Goal: Task Accomplishment & Management: Manage account settings

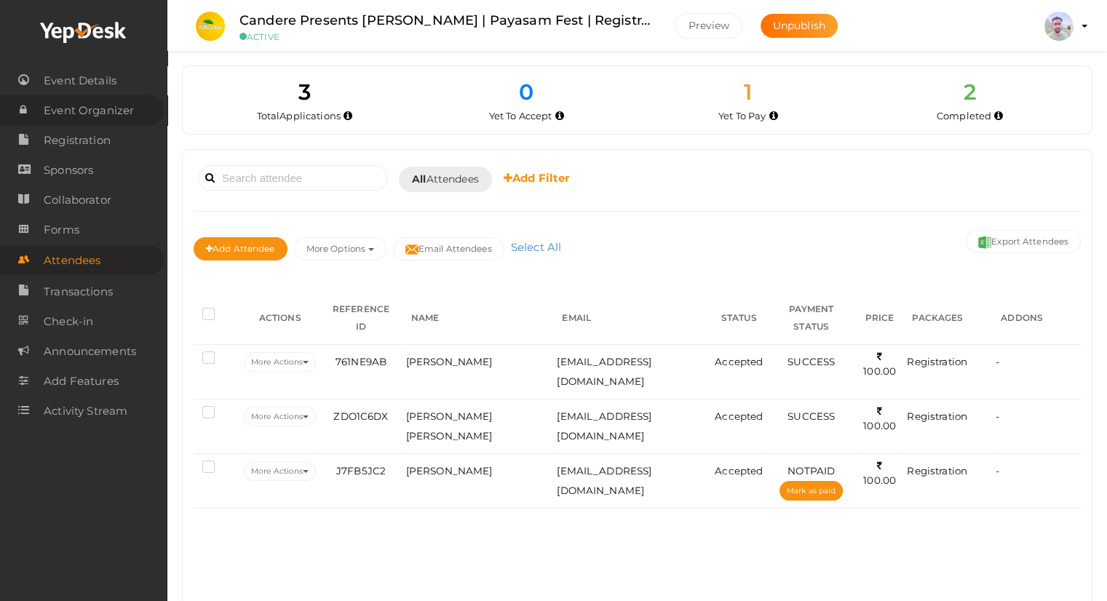
click at [83, 108] on span "Event Organizer" at bounding box center [89, 110] width 90 height 29
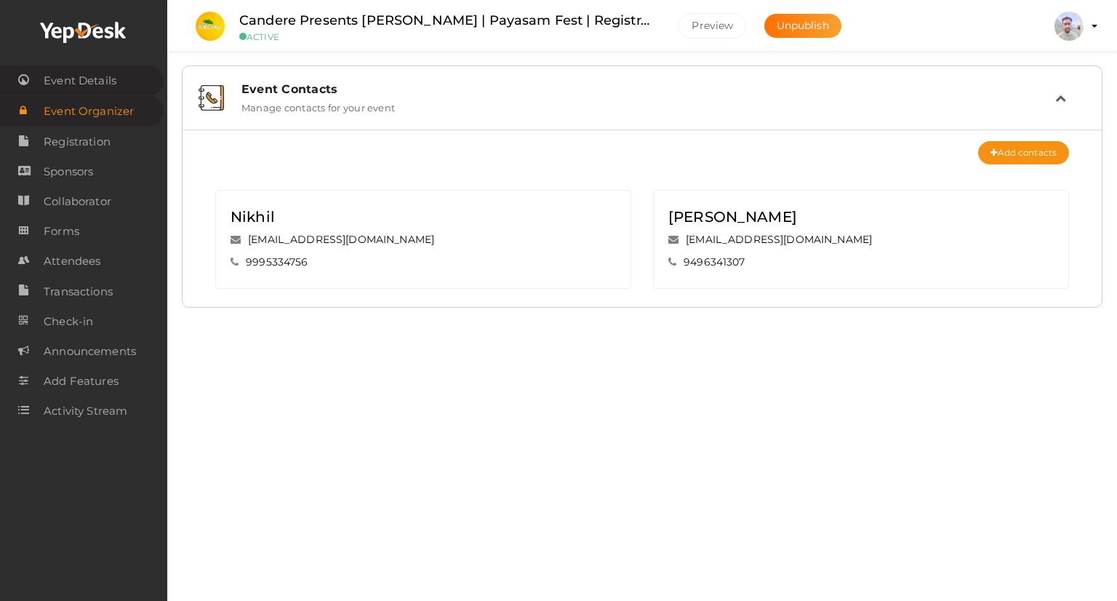
click at [73, 86] on span "Event Details" at bounding box center [80, 80] width 73 height 29
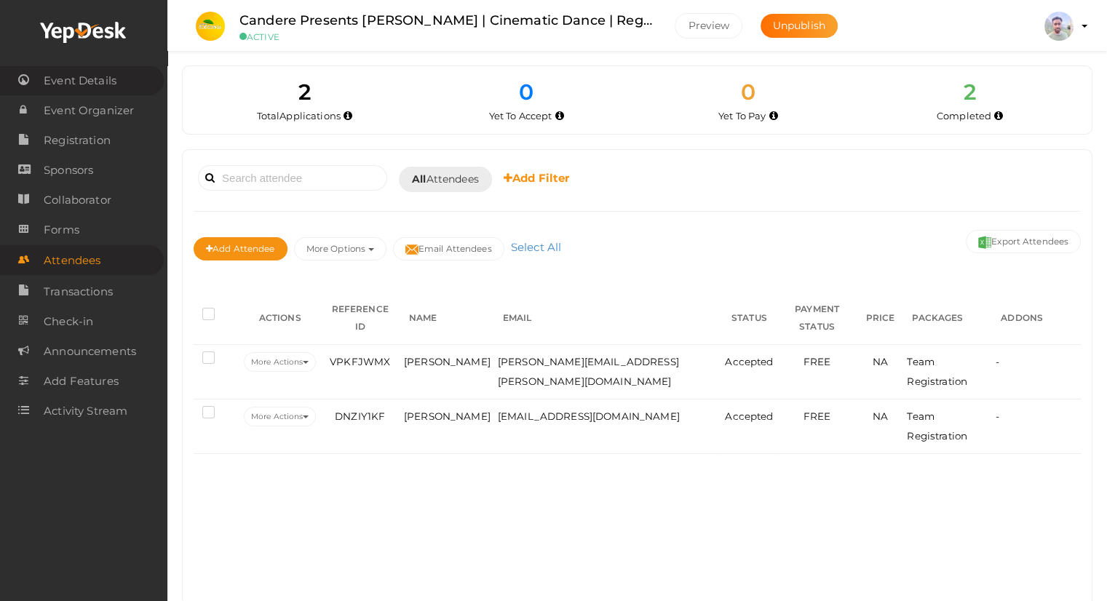
click at [95, 76] on span "Event Details" at bounding box center [80, 80] width 73 height 29
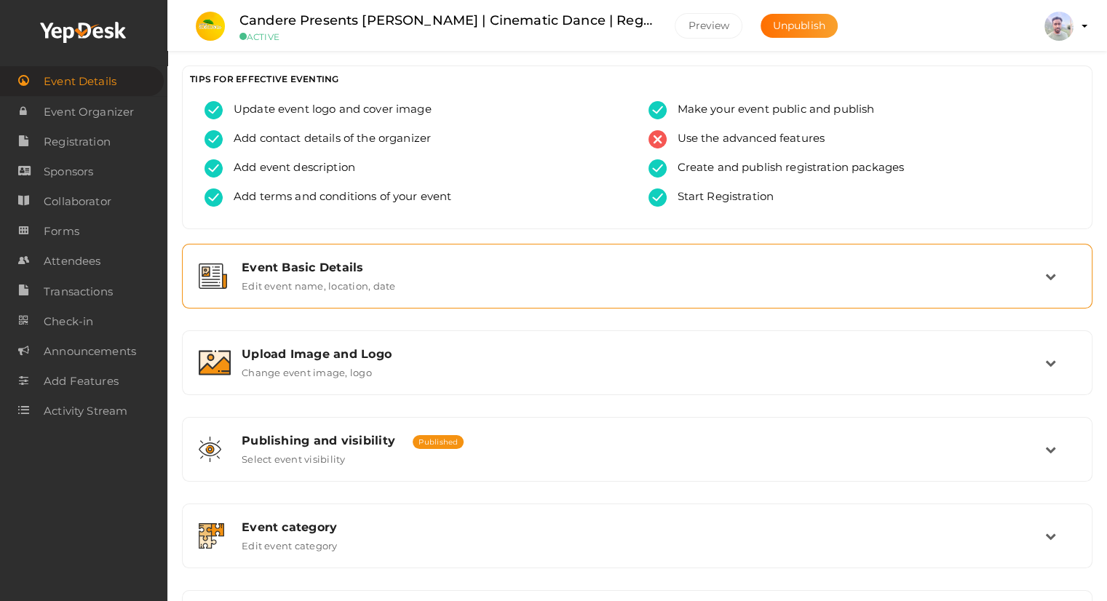
click at [294, 285] on label "Edit event name, location, date" at bounding box center [318, 282] width 153 height 17
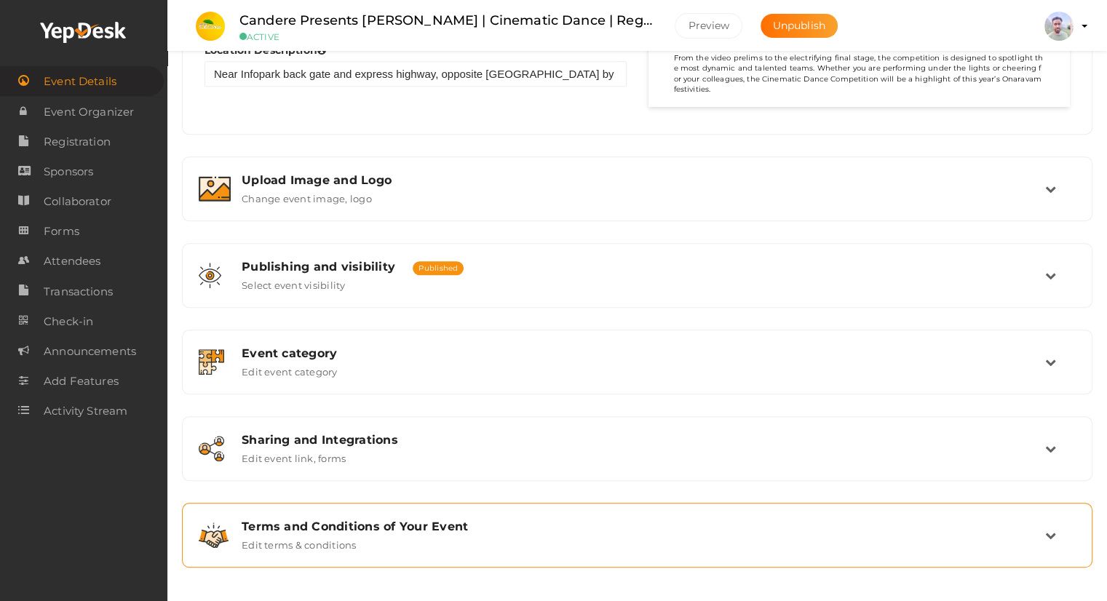
click at [487, 539] on div "Terms and Conditions of Your Event Edit terms & conditions" at bounding box center [638, 534] width 814 height 31
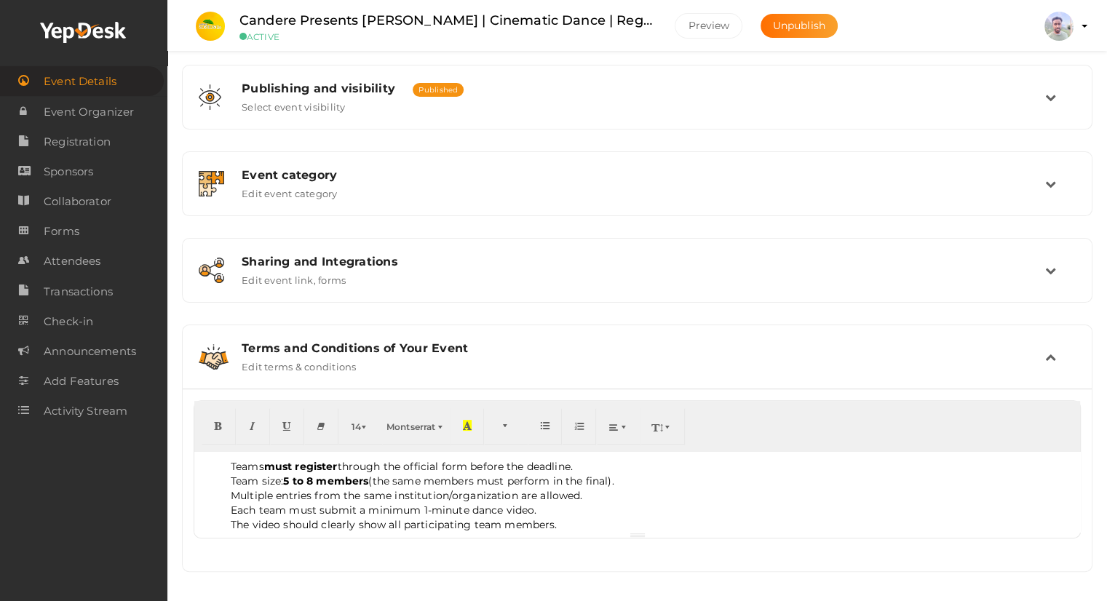
scroll to position [358, 0]
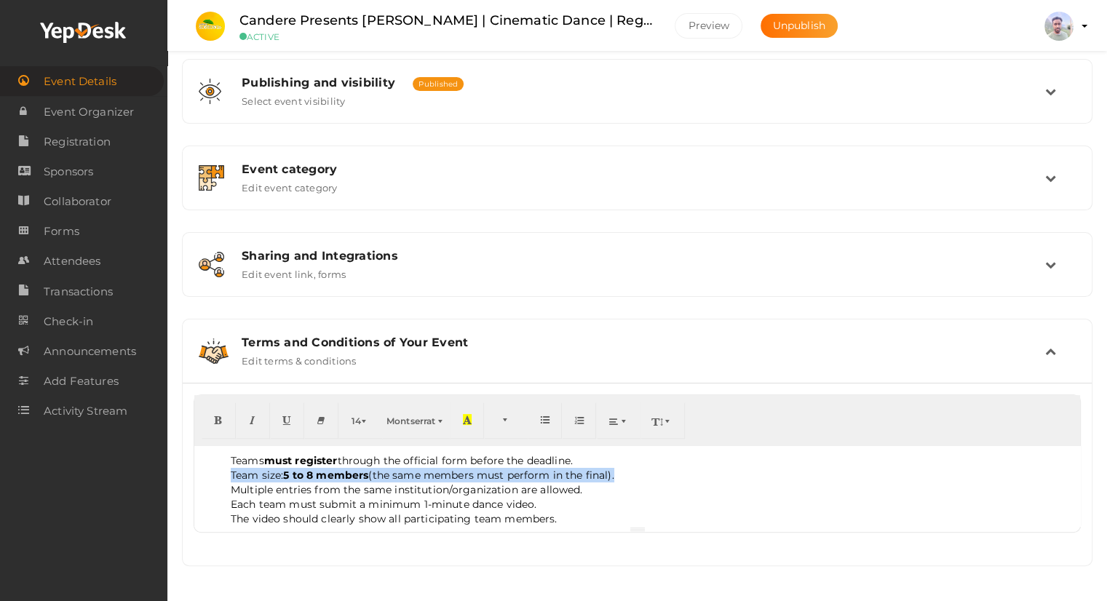
drag, startPoint x: 634, startPoint y: 475, endPoint x: 223, endPoint y: 478, distance: 410.3
click at [223, 478] on ul "Teams must register through the official form before the deadline. Team size: 5…" at bounding box center [637, 547] width 871 height 189
drag, startPoint x: 287, startPoint y: 475, endPoint x: 418, endPoint y: 469, distance: 131.1
click at [418, 469] on li "Team size: 5 to 8 members (the same members must perform in the final)." at bounding box center [652, 475] width 842 height 15
drag, startPoint x: 619, startPoint y: 475, endPoint x: 215, endPoint y: 479, distance: 403.8
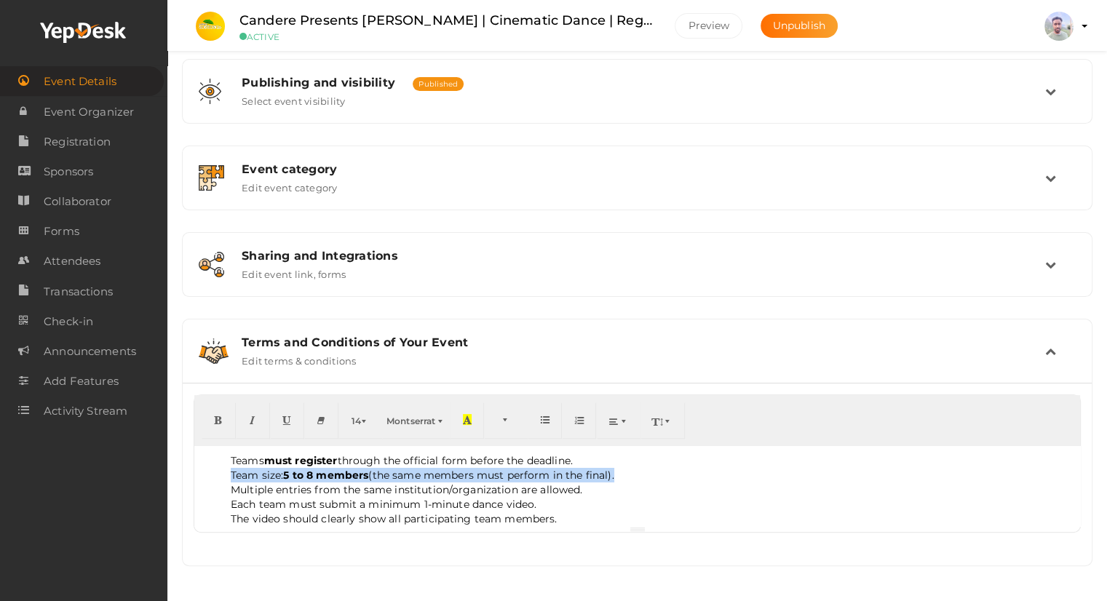
click at [215, 479] on ul "Teams must register through the official form before the deadline. Team size: 5…" at bounding box center [637, 547] width 871 height 189
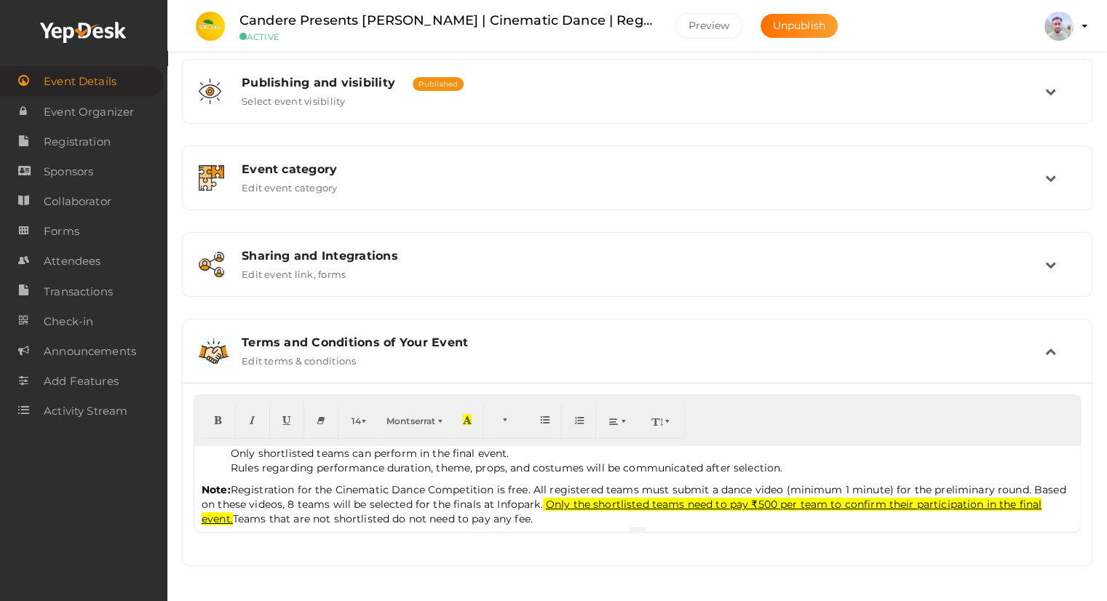
scroll to position [167, 0]
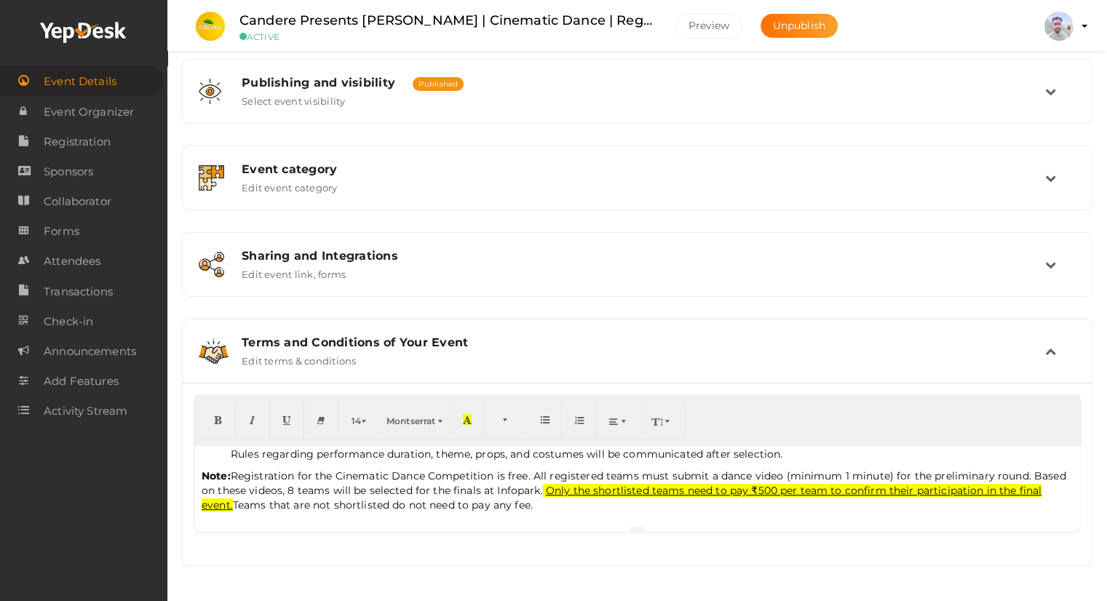
click at [762, 549] on div "Teams must register through the official form before the deadline. Team size: 5…" at bounding box center [637, 474] width 909 height 183
click at [706, 32] on button "Preview" at bounding box center [708, 25] width 68 height 25
click at [97, 140] on span "Registration" at bounding box center [77, 141] width 67 height 29
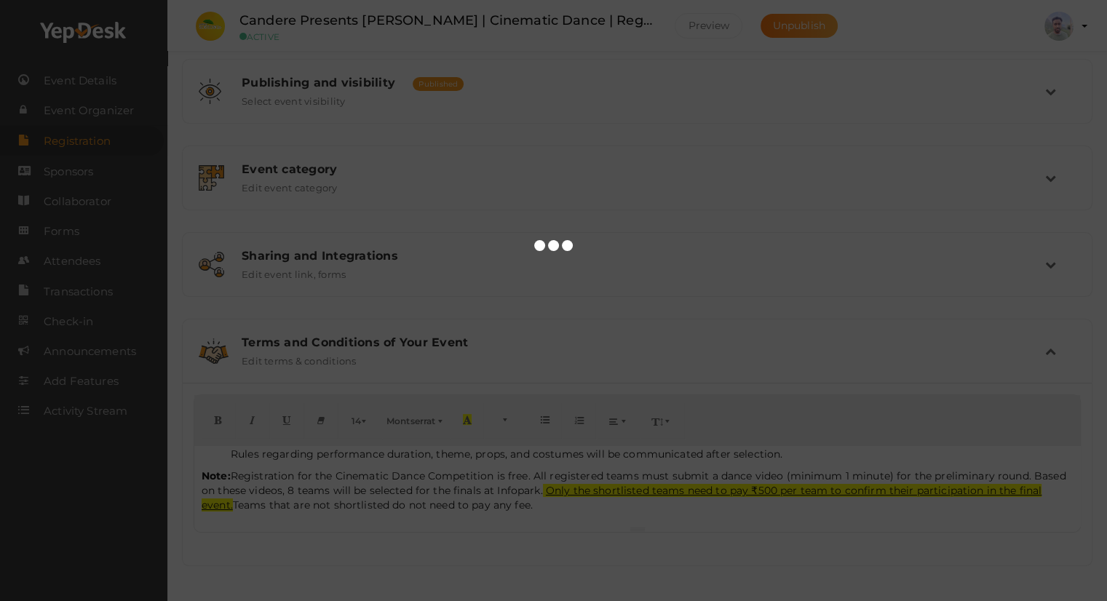
click at [386, 227] on div at bounding box center [553, 300] width 1107 height 601
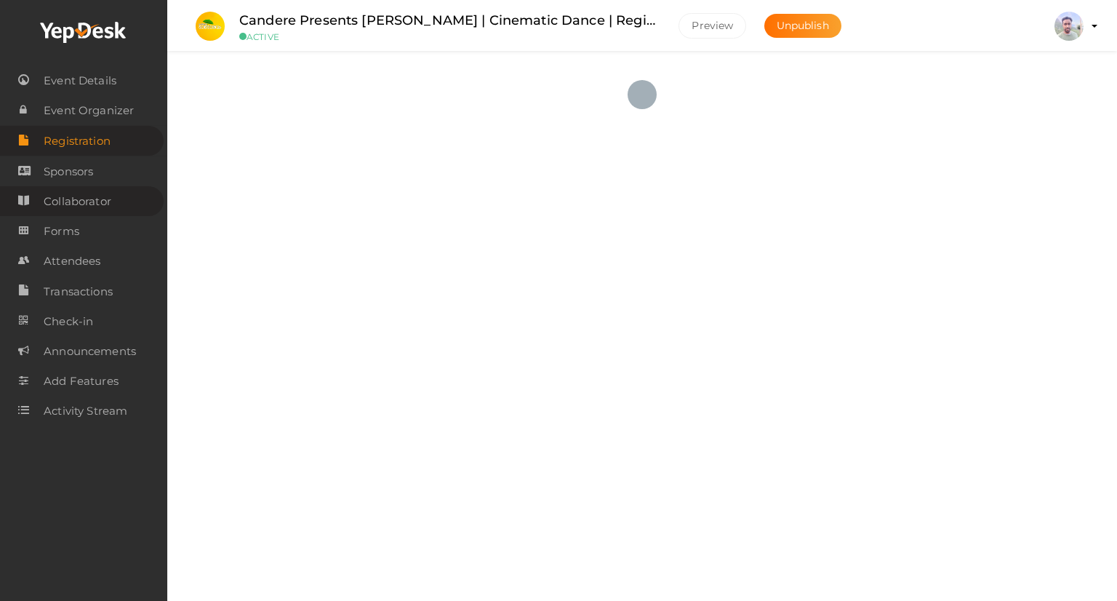
checkbox input "true"
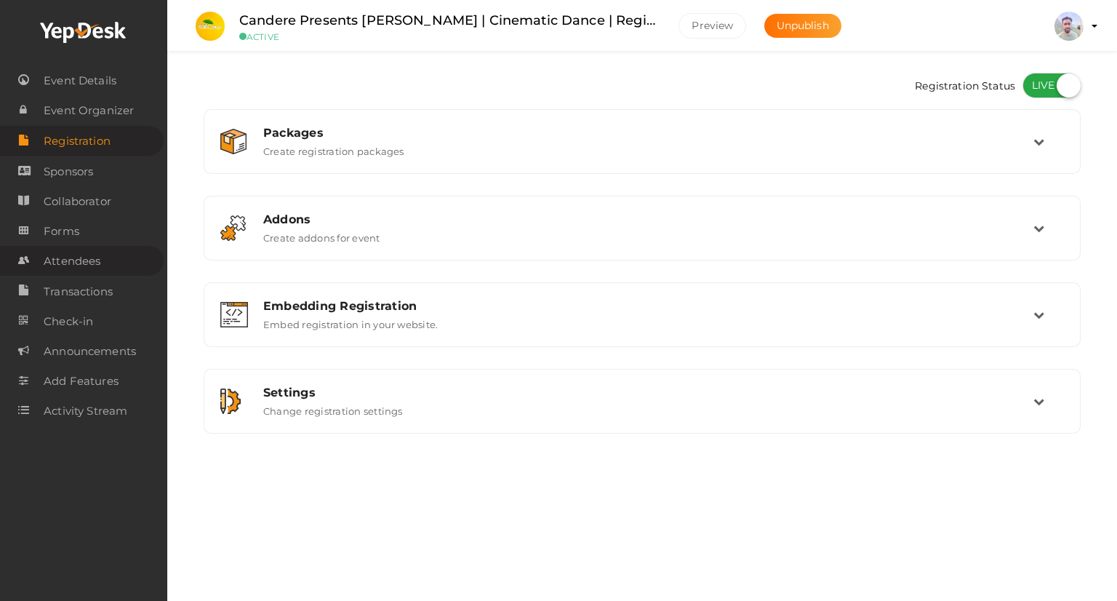
click at [82, 257] on span "Attendees" at bounding box center [72, 261] width 57 height 29
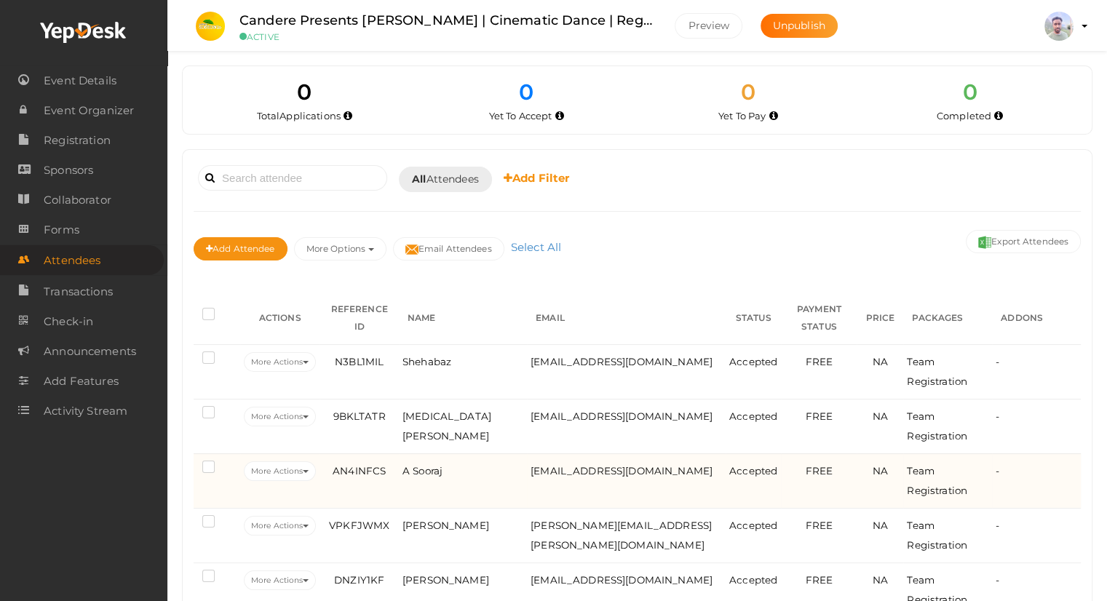
scroll to position [52, 0]
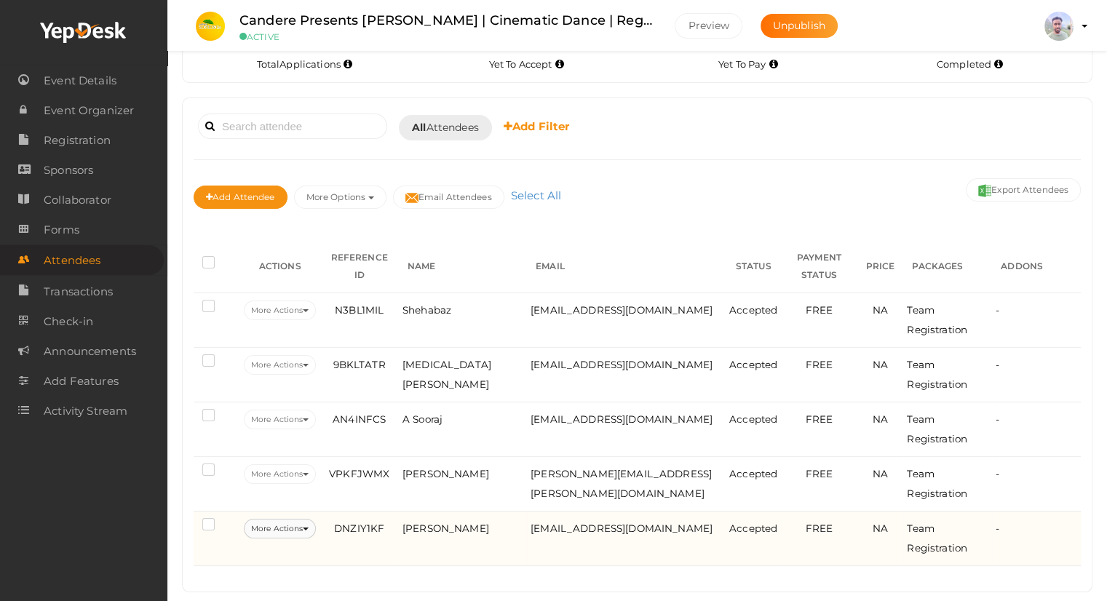
click at [263, 519] on button "More Actions" at bounding box center [280, 529] width 72 height 20
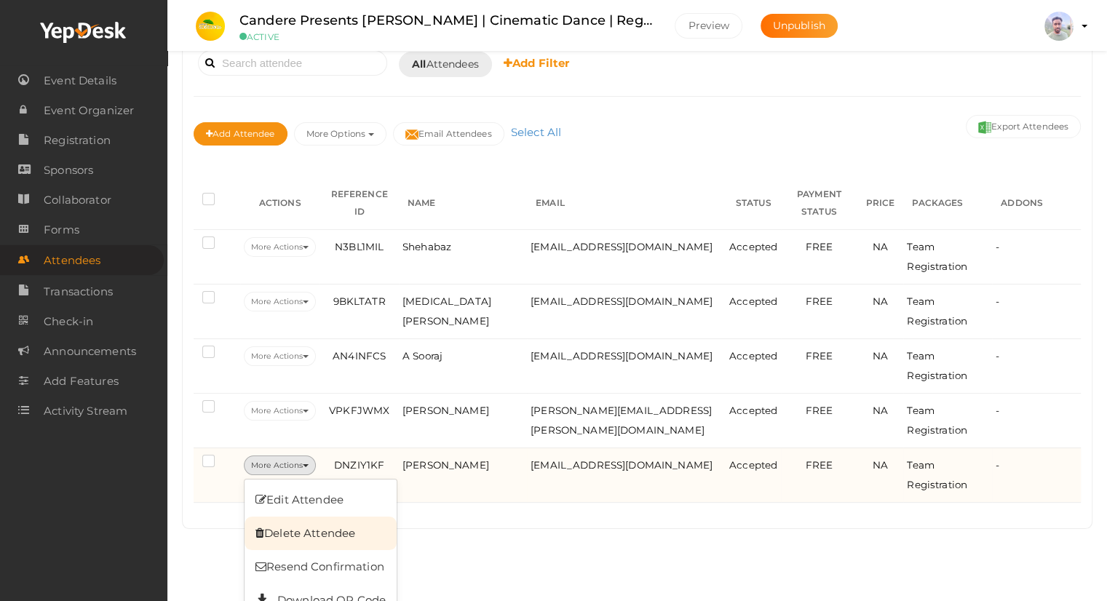
click at [303, 517] on link "Delete Attendee" at bounding box center [320, 533] width 152 height 33
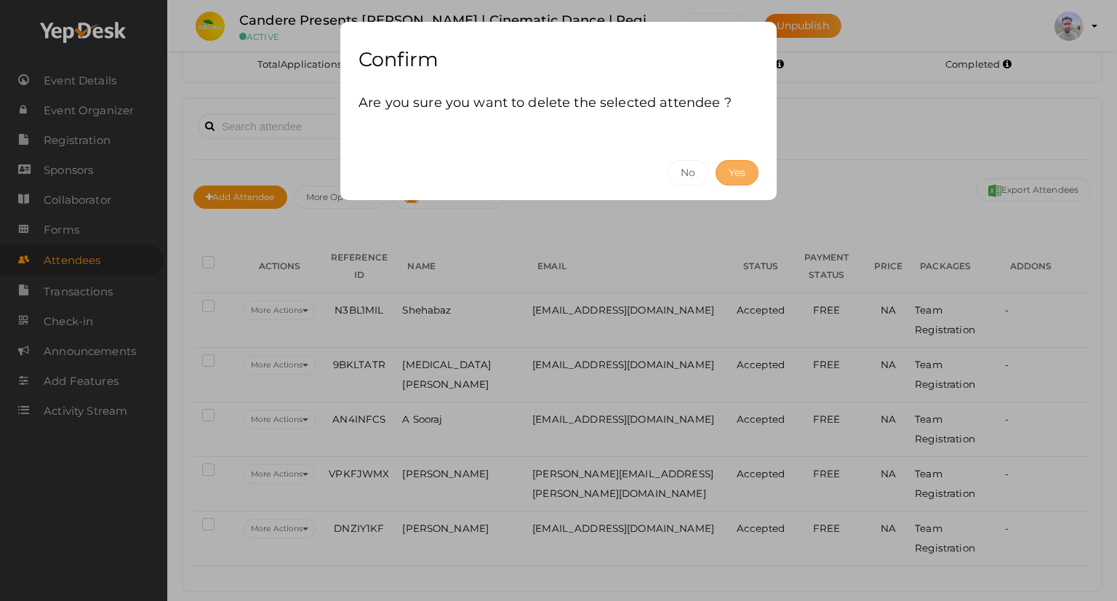
click at [735, 171] on button "Yes" at bounding box center [737, 172] width 43 height 25
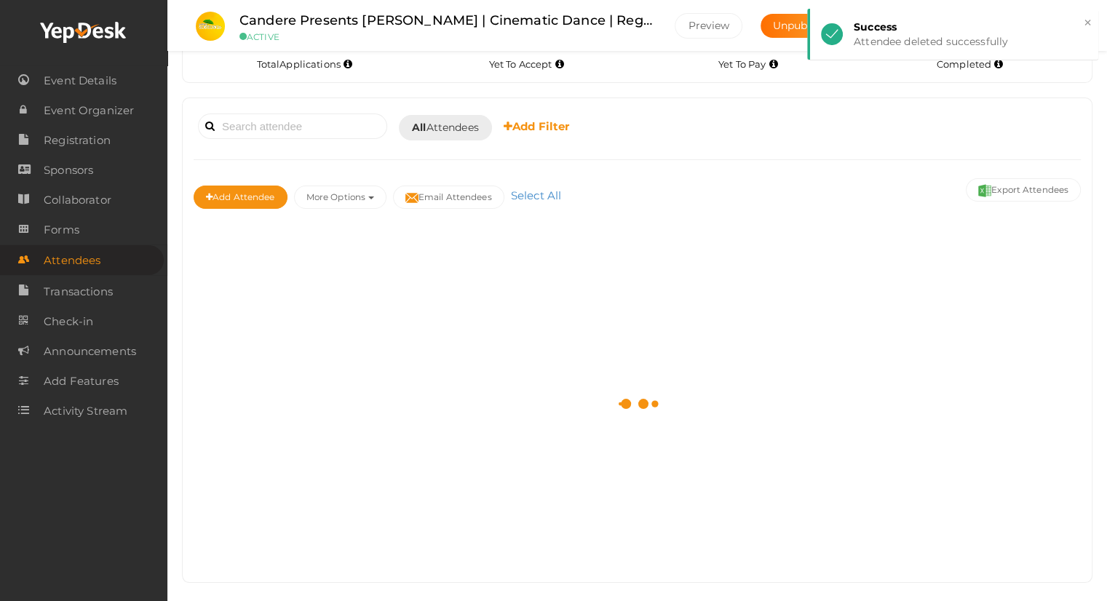
scroll to position [33, 0]
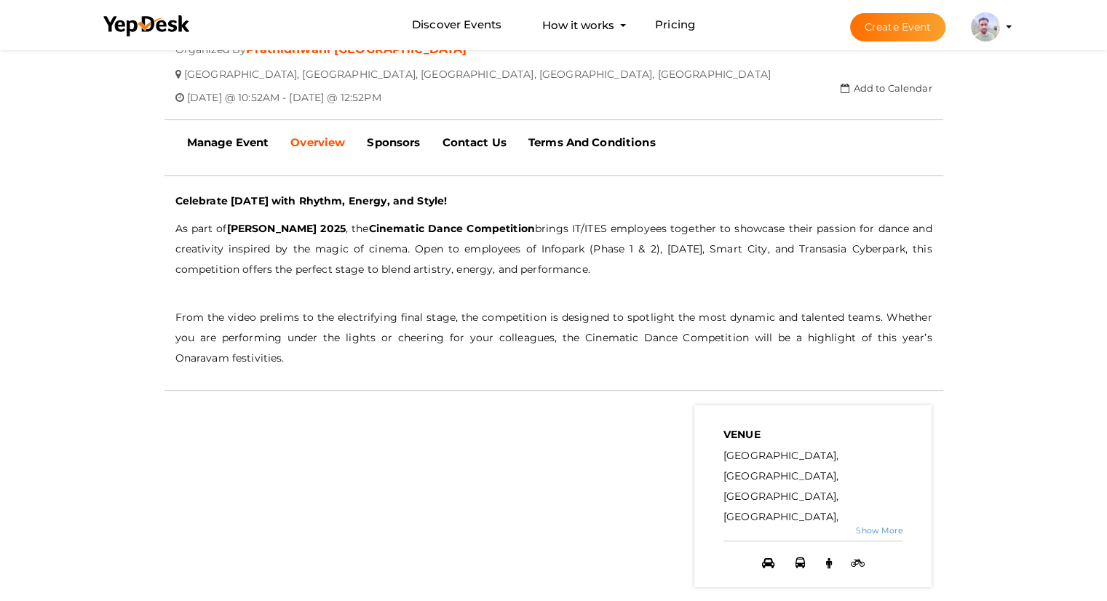
scroll to position [367, 0]
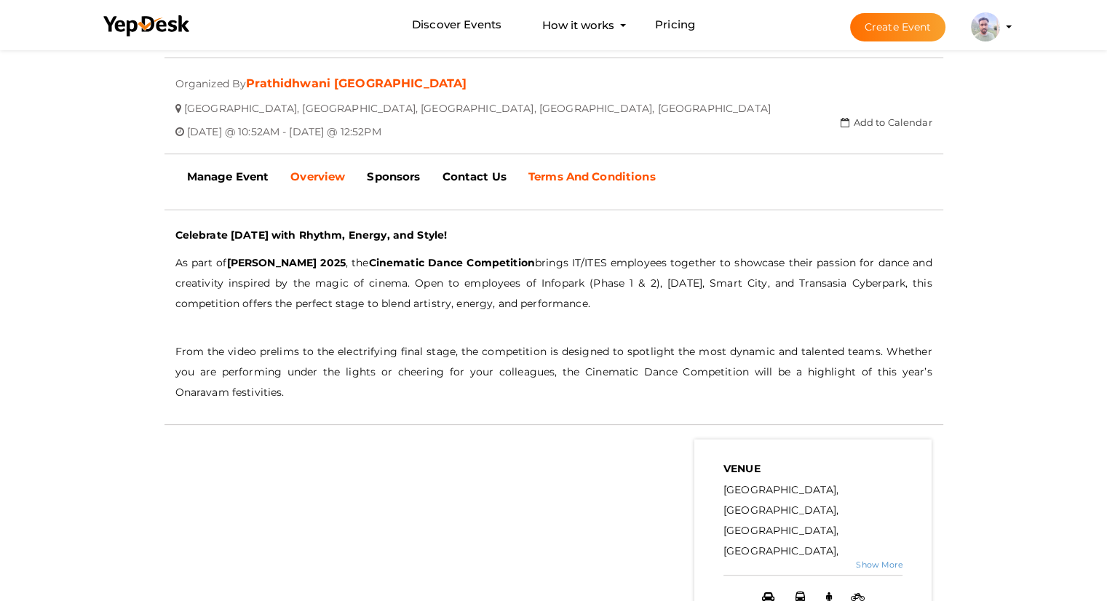
click at [584, 178] on b "Terms And Conditions" at bounding box center [591, 177] width 127 height 14
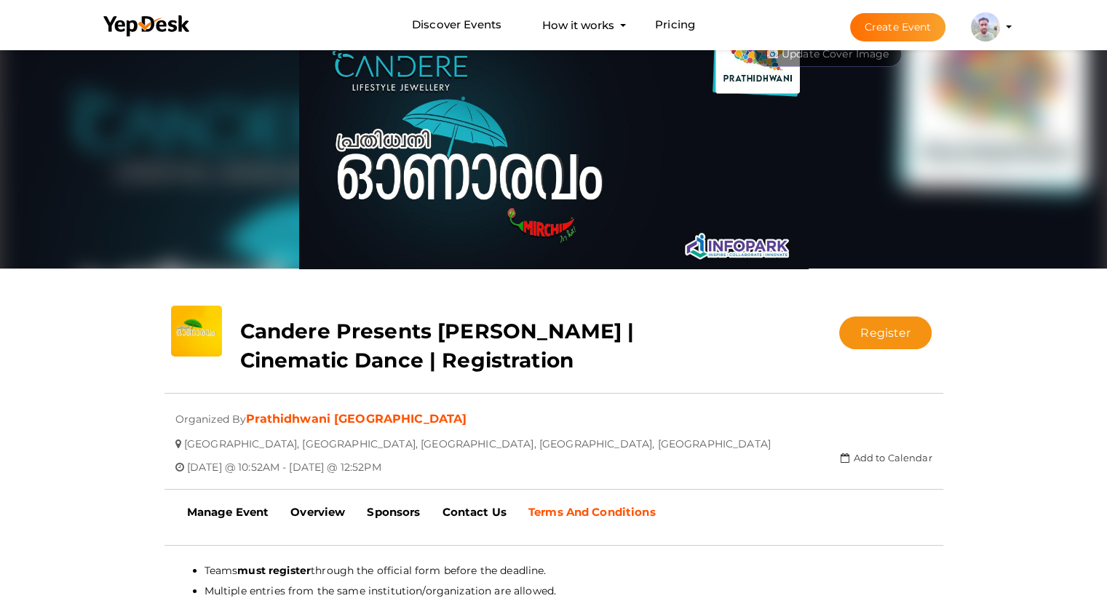
scroll to position [0, 0]
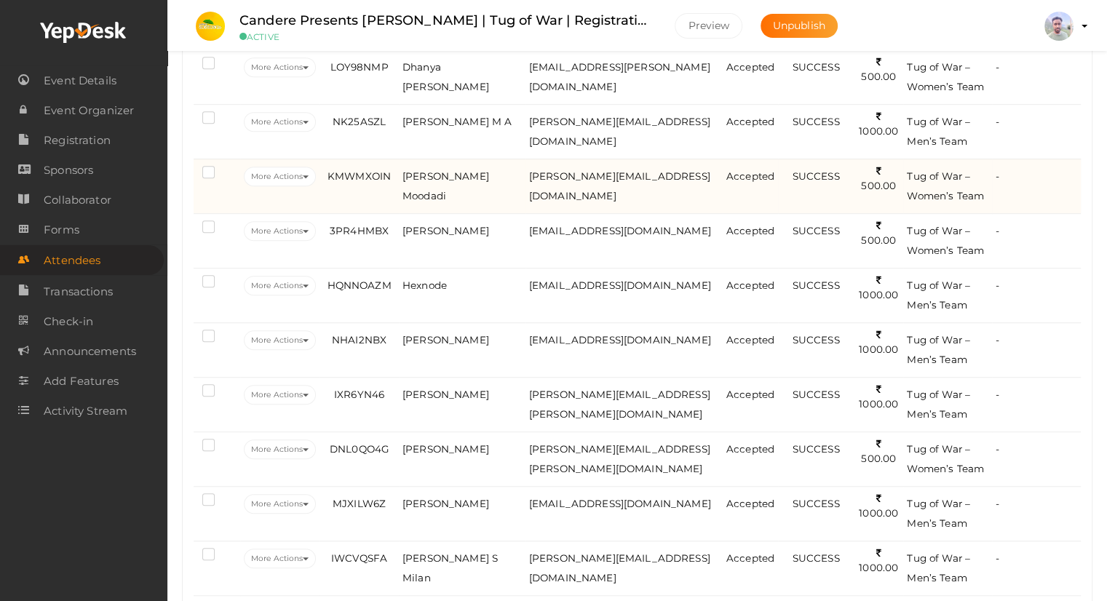
scroll to position [794, 0]
